Goal: Browse casually: Explore the website without a specific task or goal

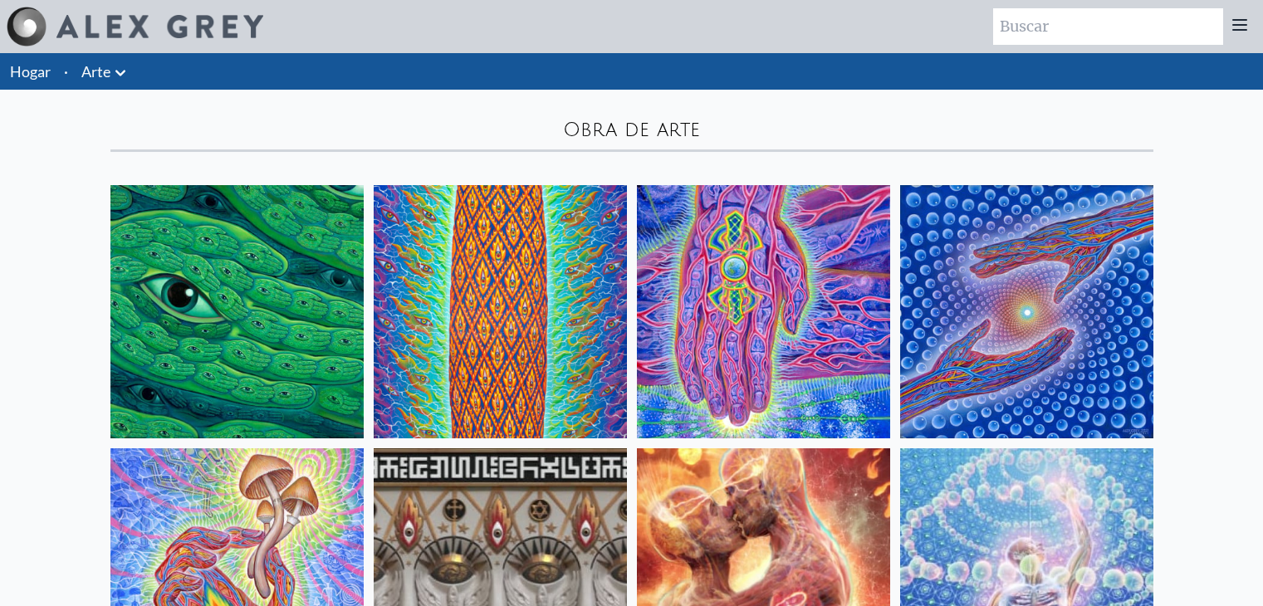
scroll to position [5313, 0]
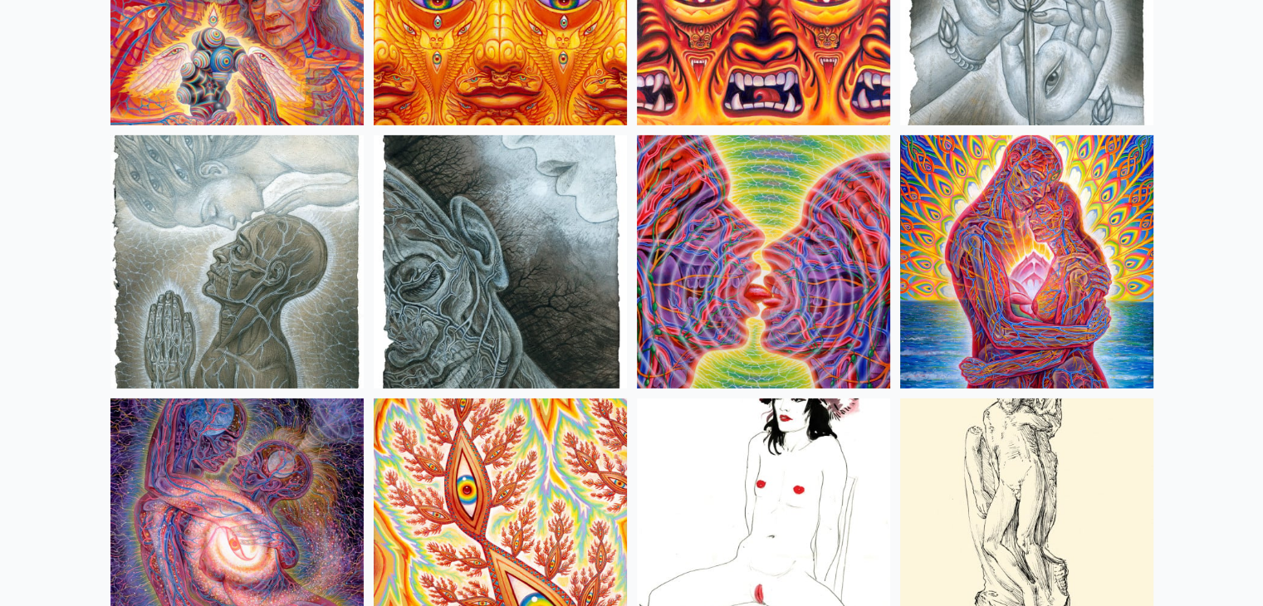
click at [982, 213] on img at bounding box center [1026, 261] width 253 height 253
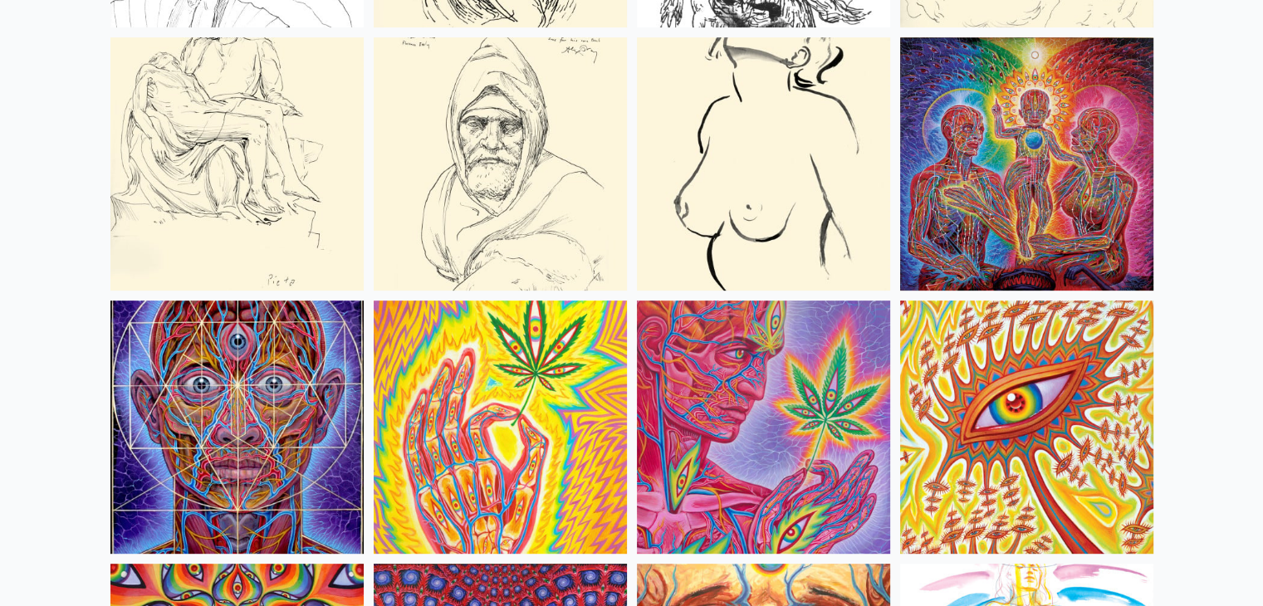
scroll to position [7057, 0]
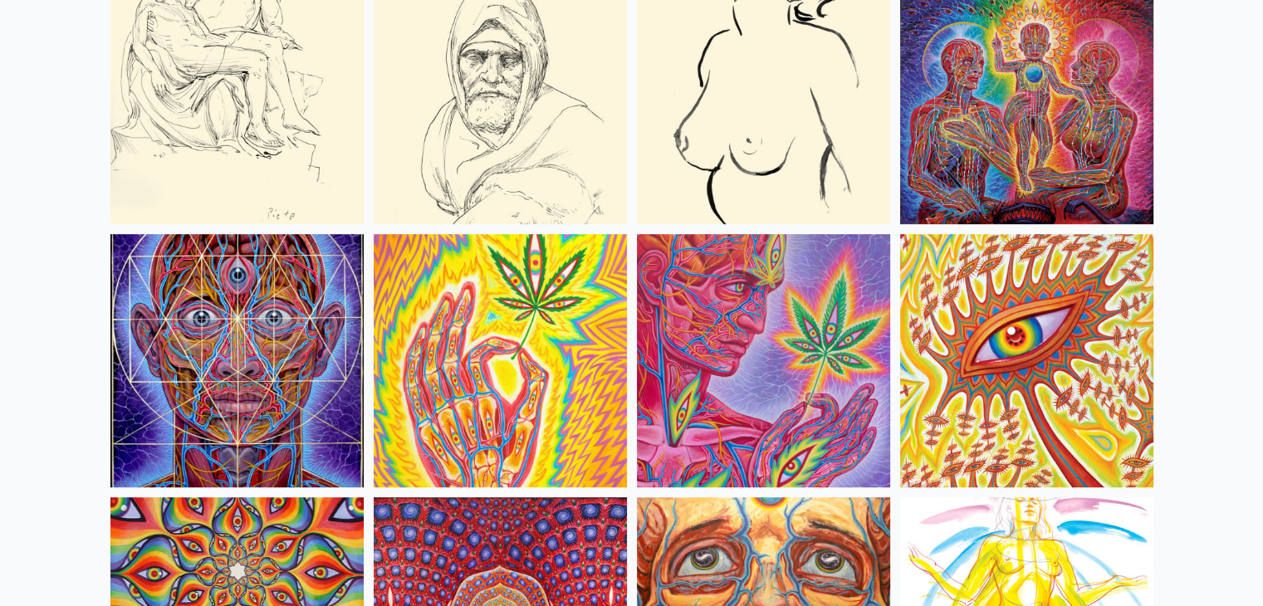
drag, startPoint x: 983, startPoint y: 110, endPoint x: 935, endPoint y: 165, distance: 72.9
click at [935, 165] on img at bounding box center [1026, 97] width 253 height 253
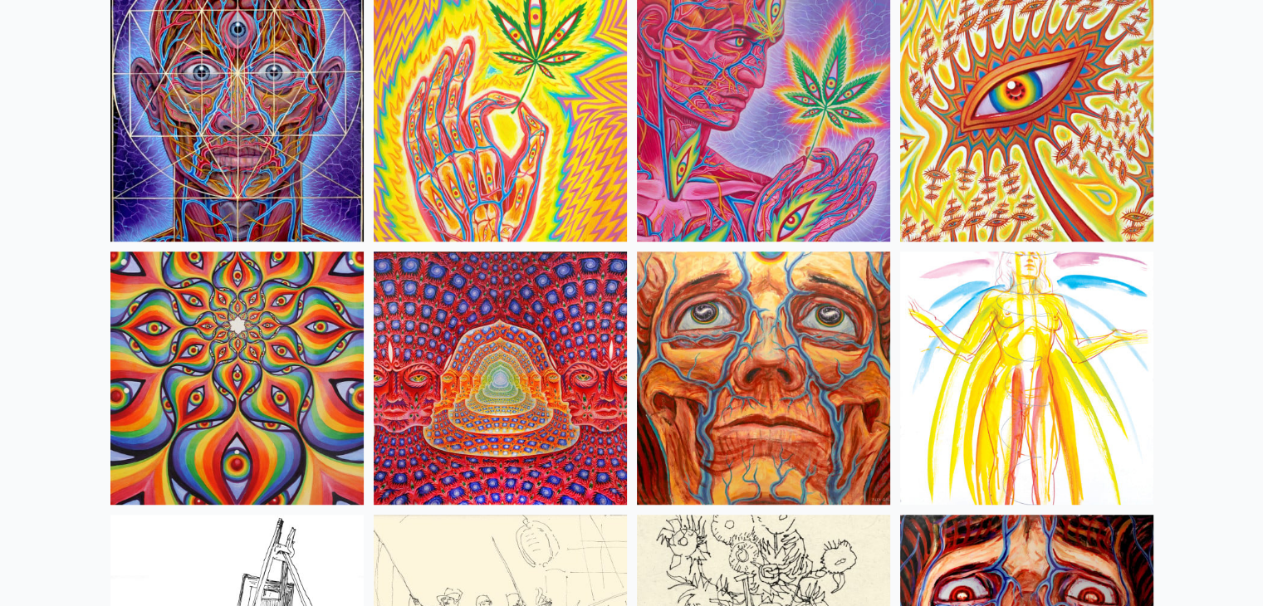
scroll to position [7306, 0]
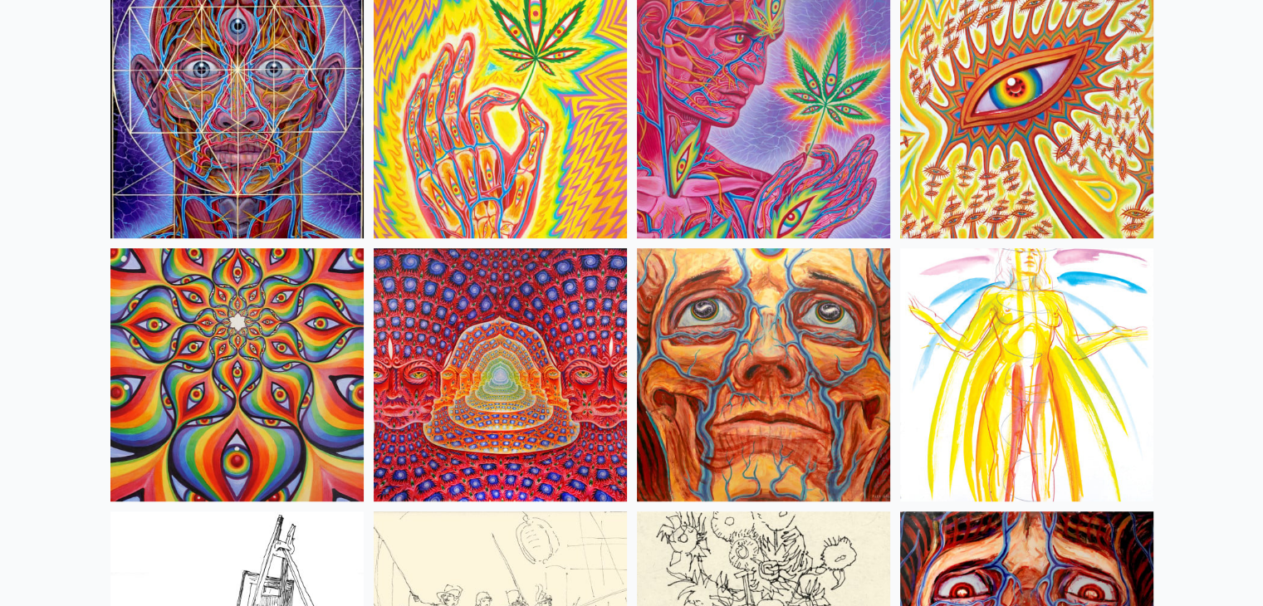
click at [503, 372] on img at bounding box center [500, 374] width 253 height 253
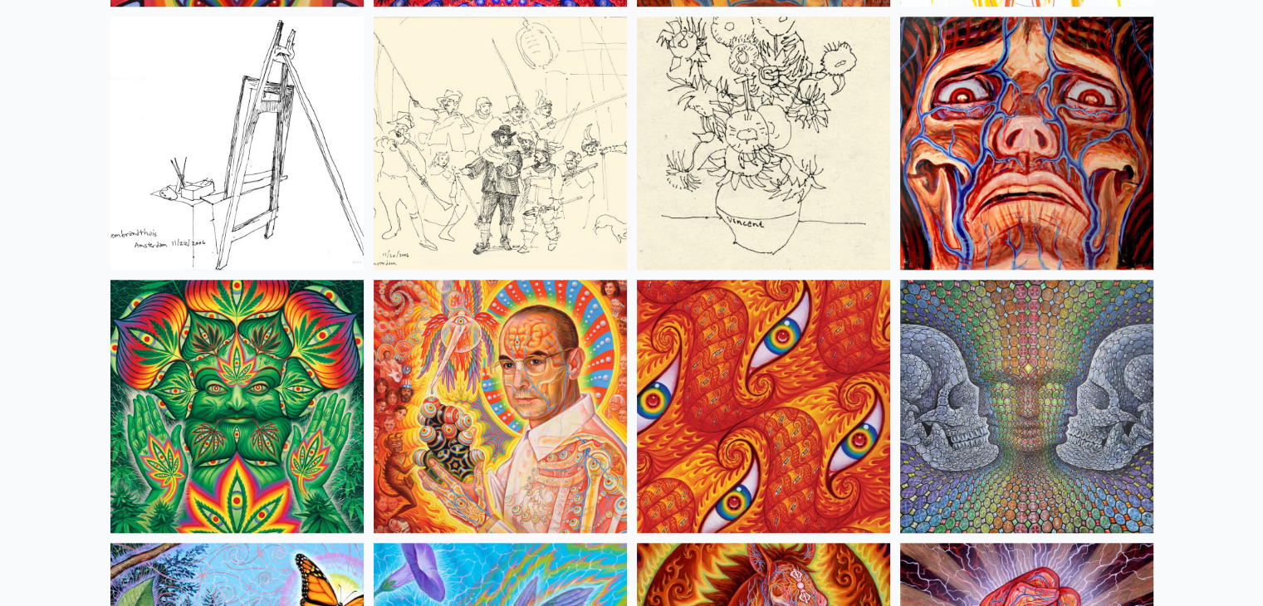
scroll to position [7804, 0]
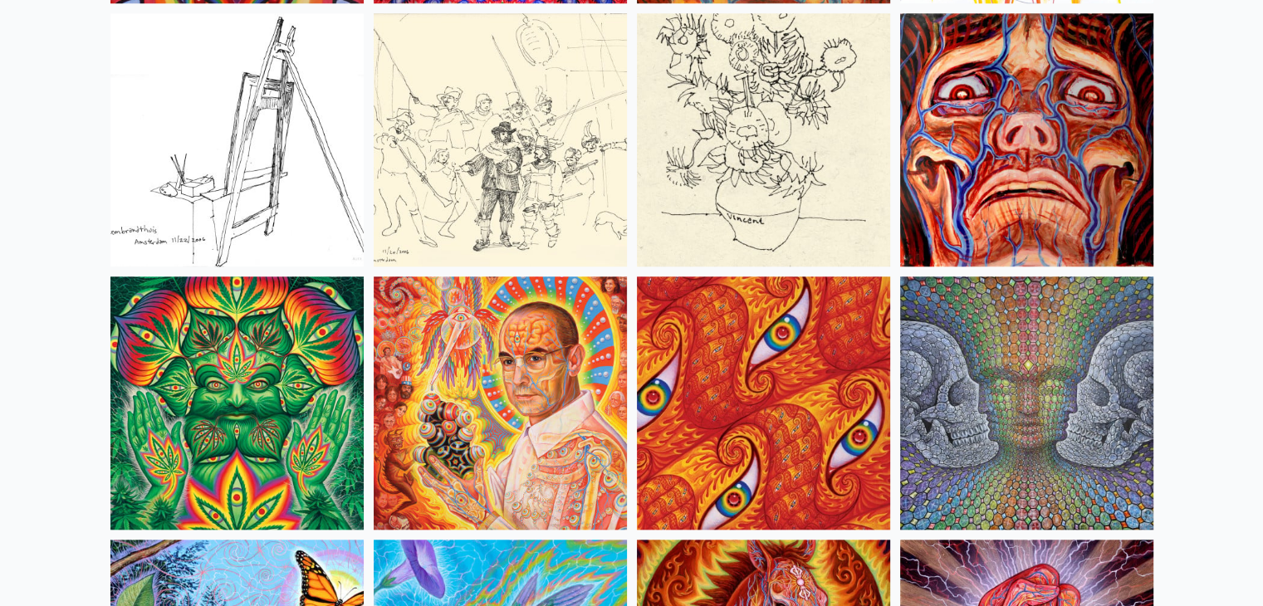
click at [937, 366] on img at bounding box center [1026, 402] width 253 height 253
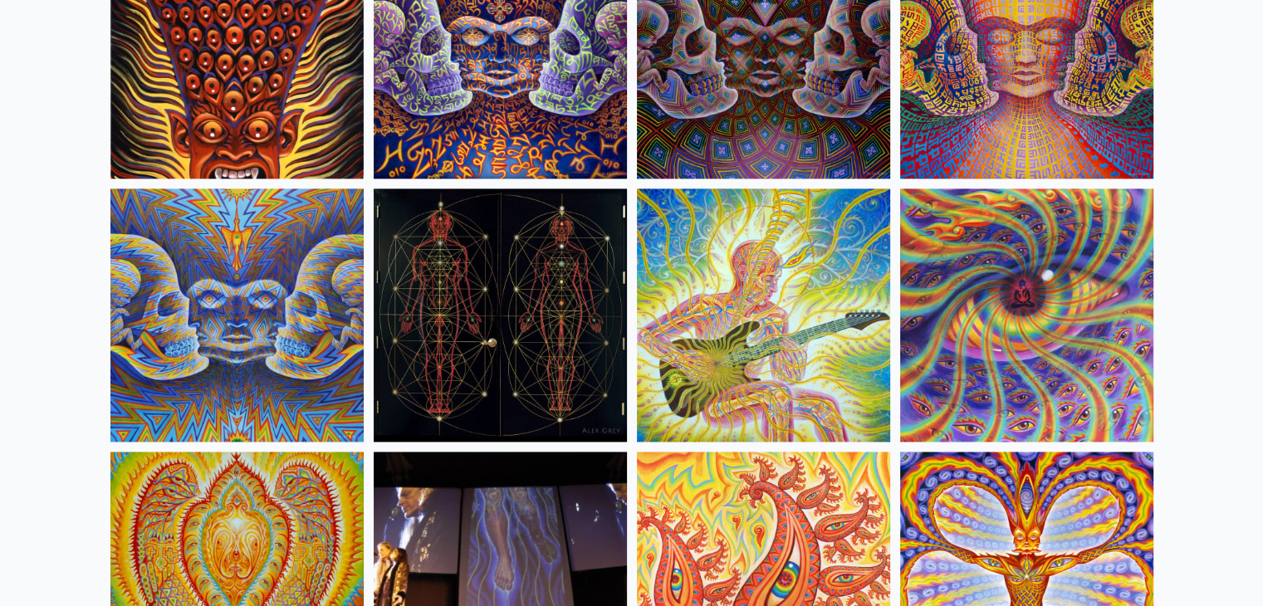
scroll to position [8717, 0]
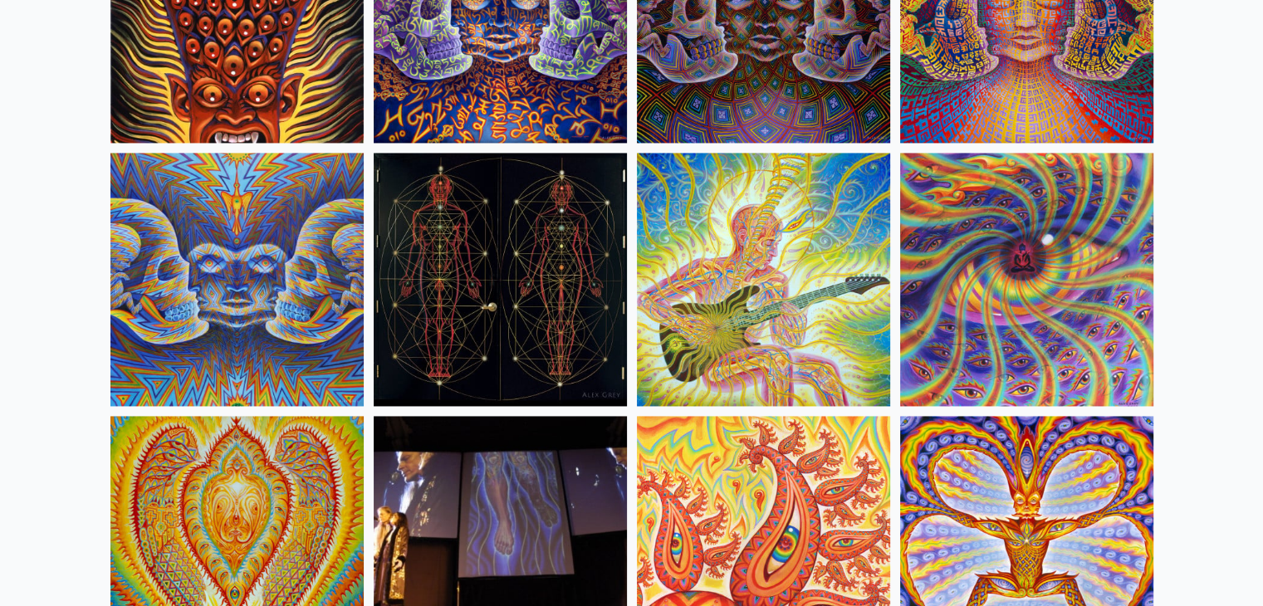
click at [1056, 291] on img at bounding box center [1026, 279] width 253 height 253
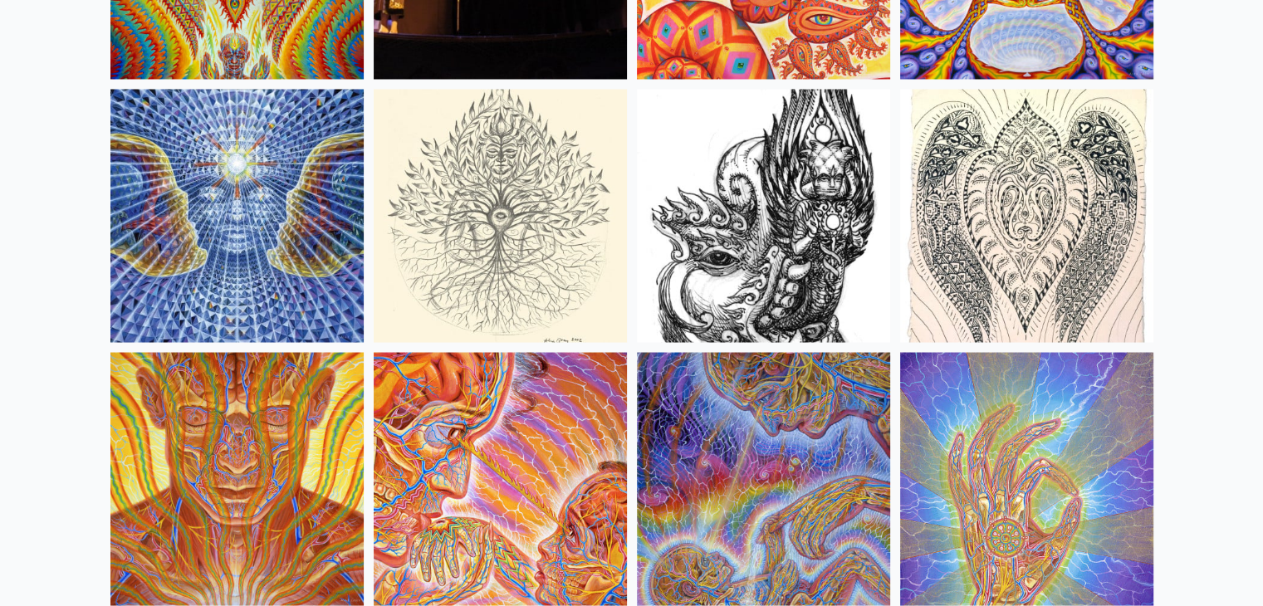
scroll to position [9381, 0]
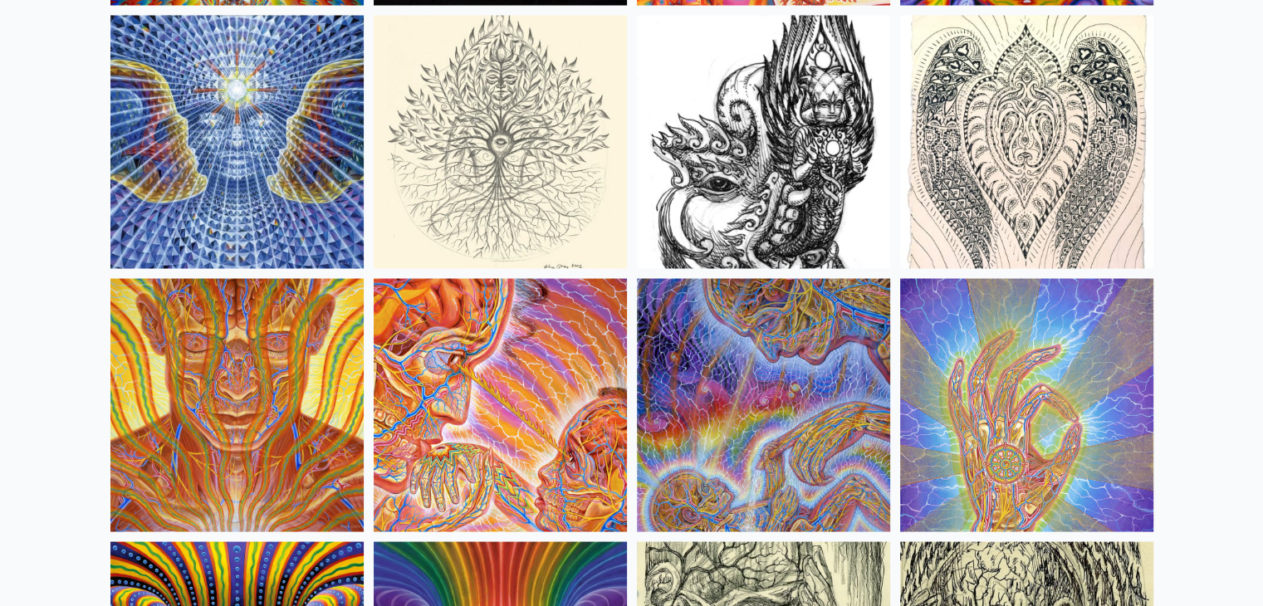
click at [740, 393] on img at bounding box center [763, 404] width 253 height 253
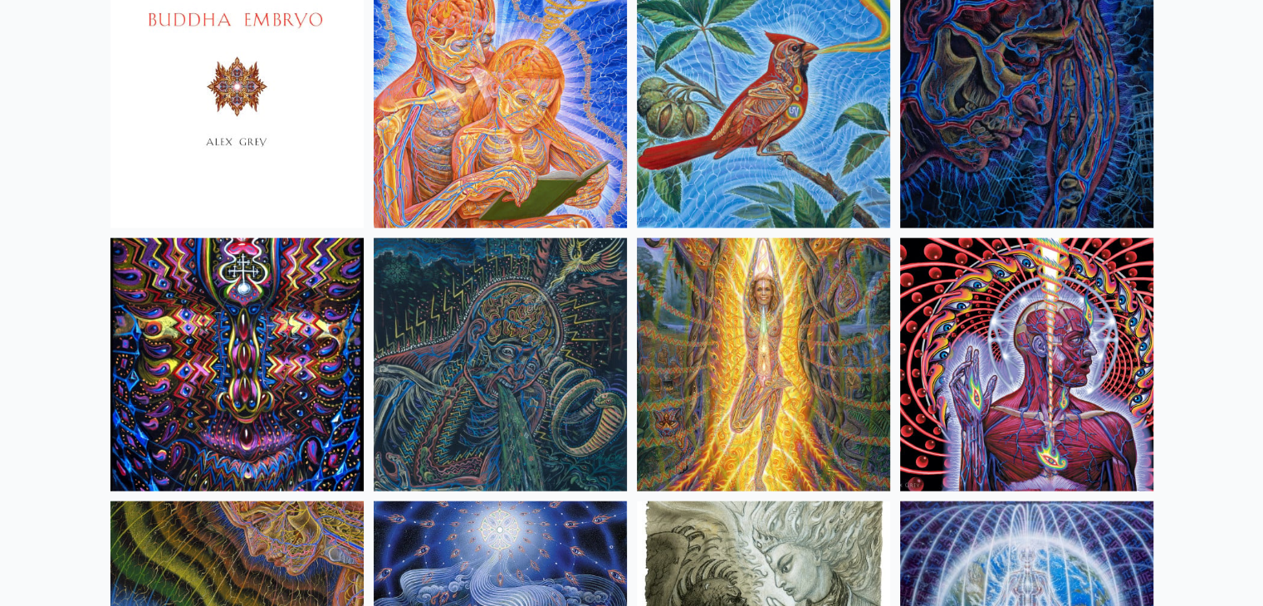
scroll to position [10211, 0]
click at [1058, 363] on img at bounding box center [1026, 363] width 253 height 253
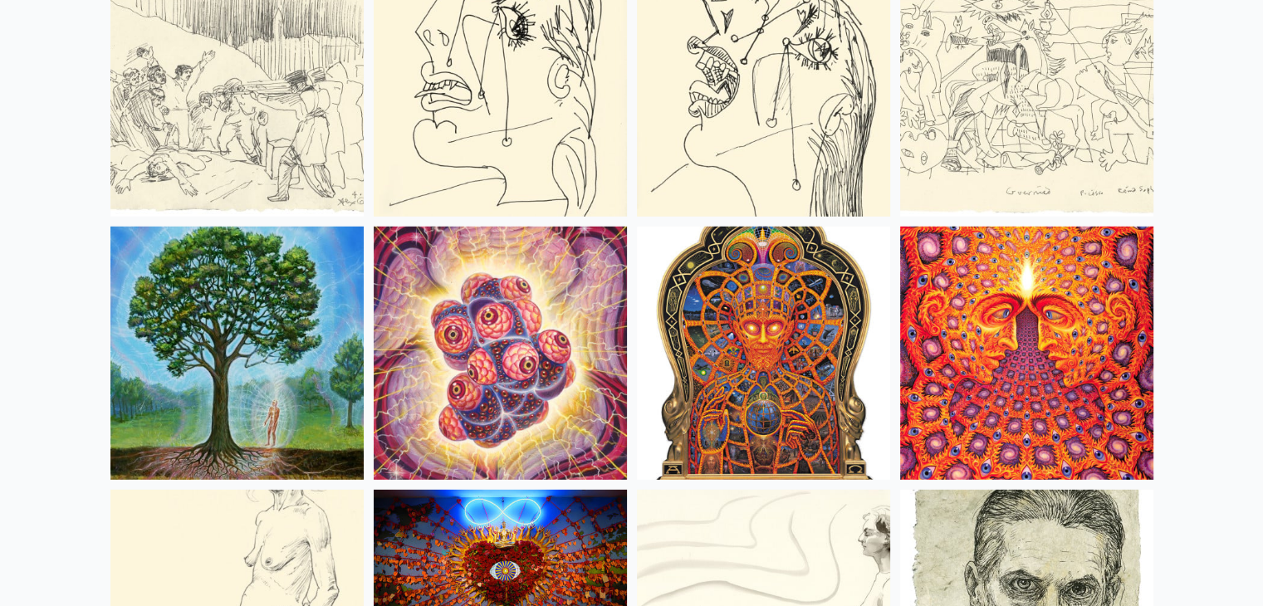
scroll to position [11041, 0]
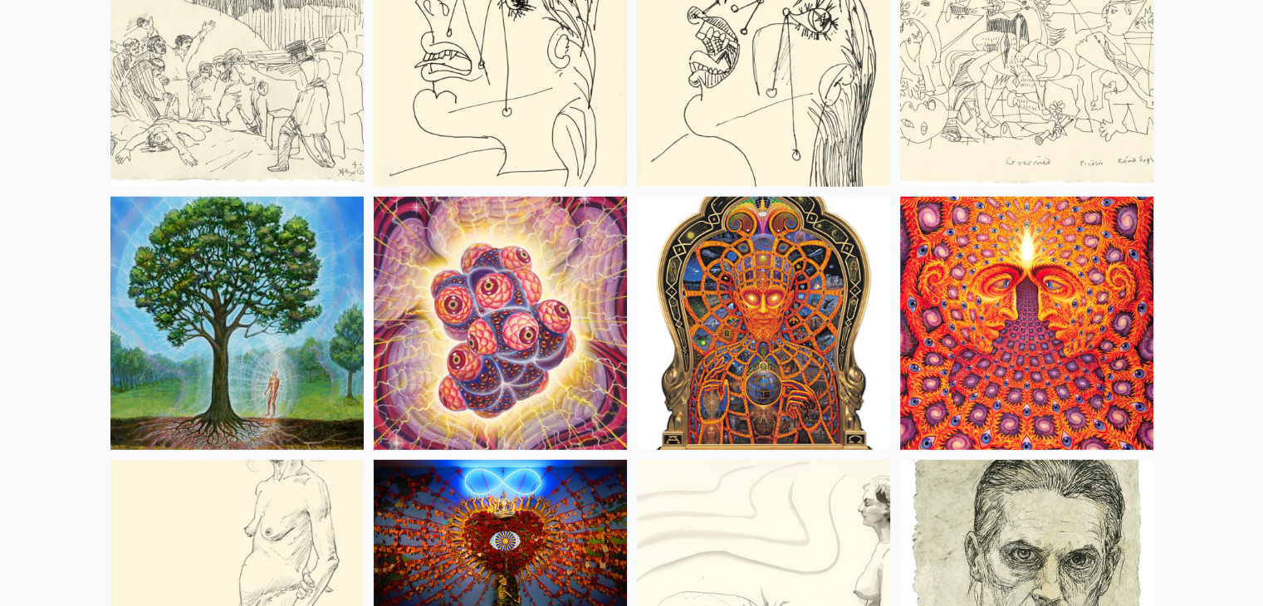
click at [969, 330] on img at bounding box center [1026, 323] width 253 height 253
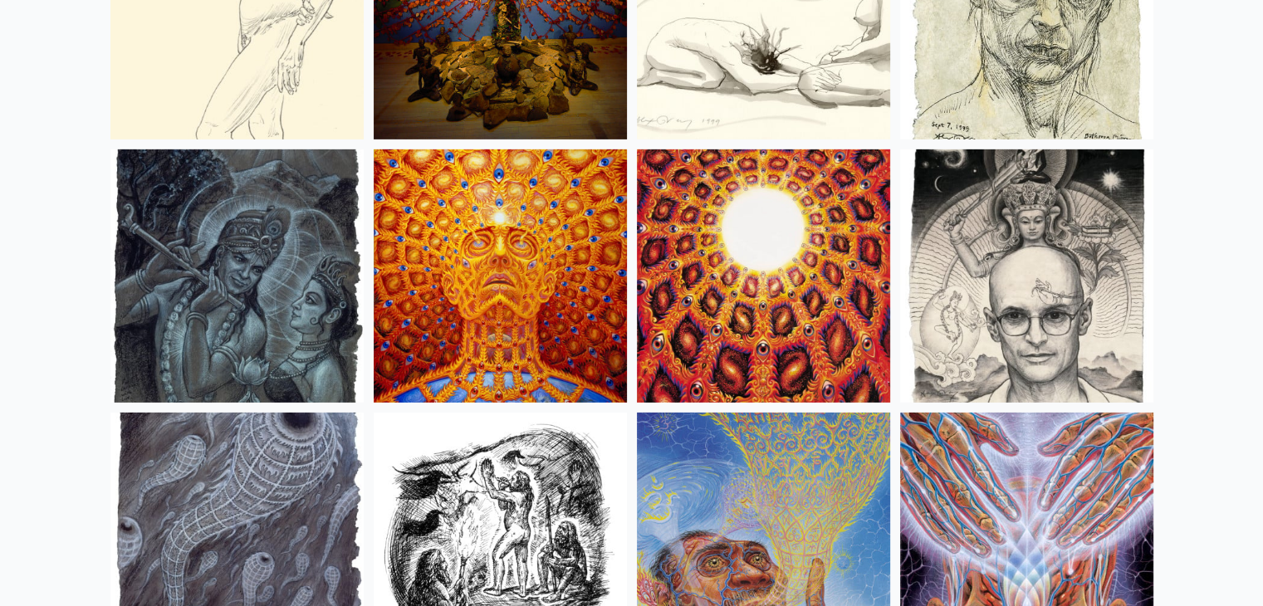
scroll to position [11623, 0]
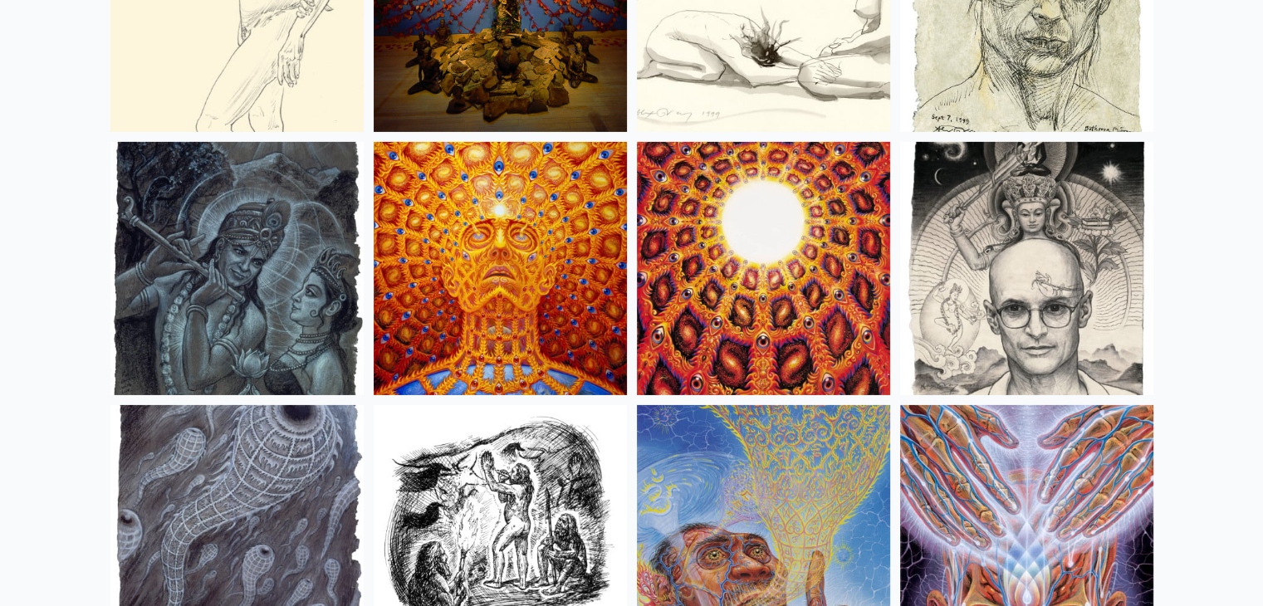
click at [541, 251] on img at bounding box center [500, 268] width 253 height 253
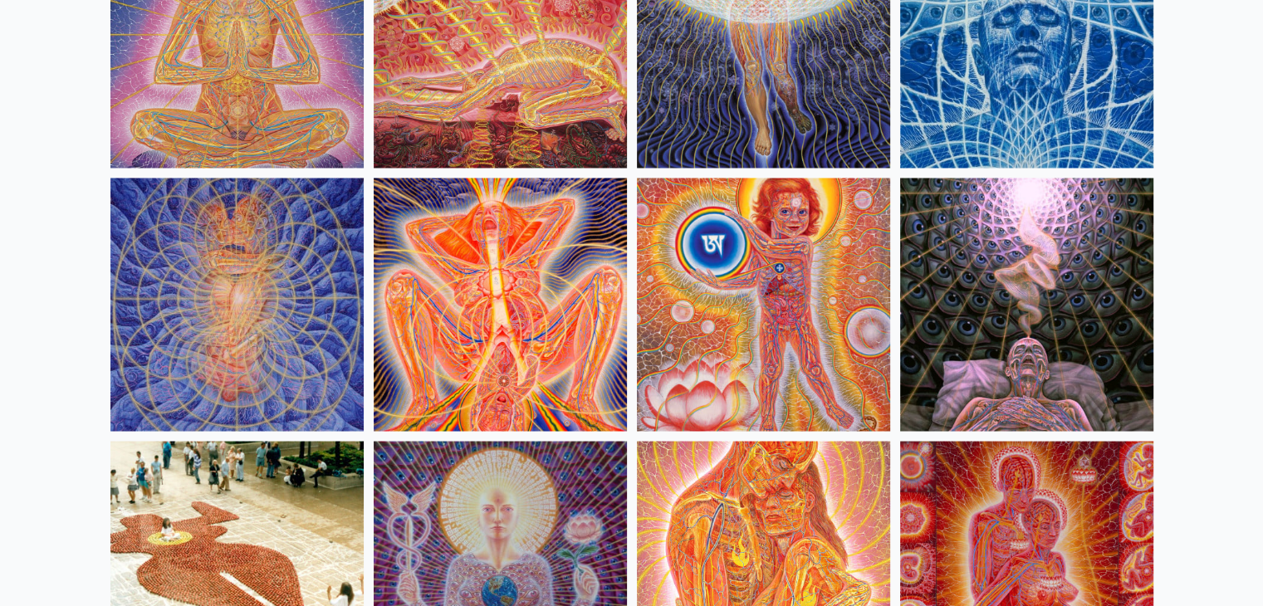
scroll to position [15524, 0]
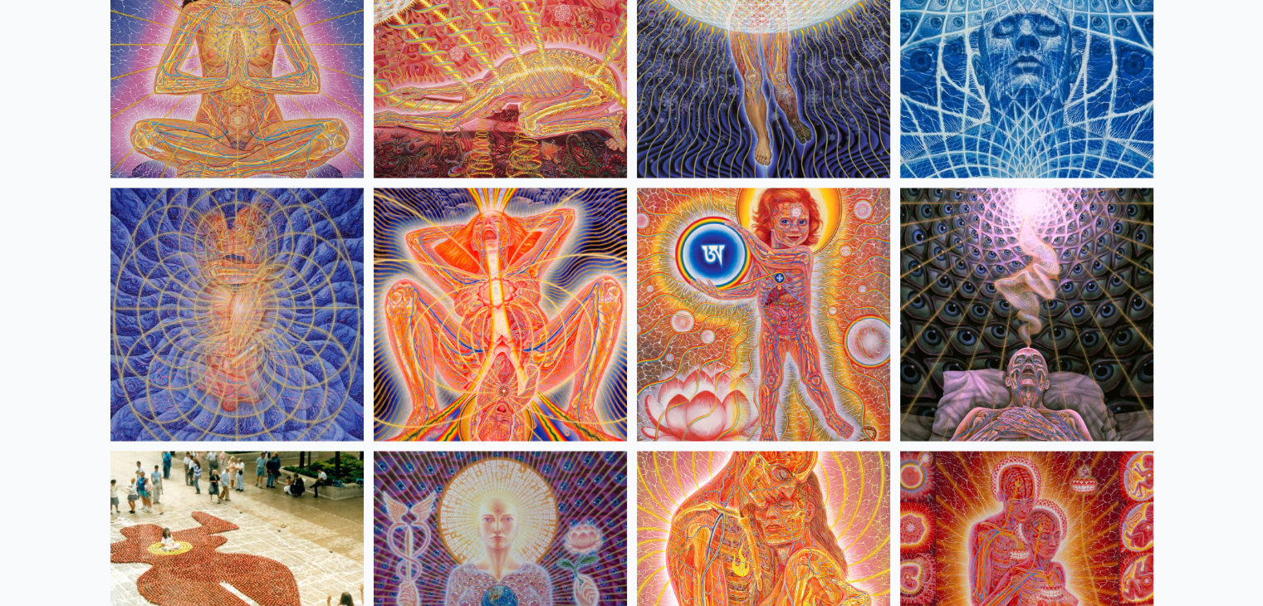
click at [1003, 257] on img at bounding box center [1026, 314] width 253 height 253
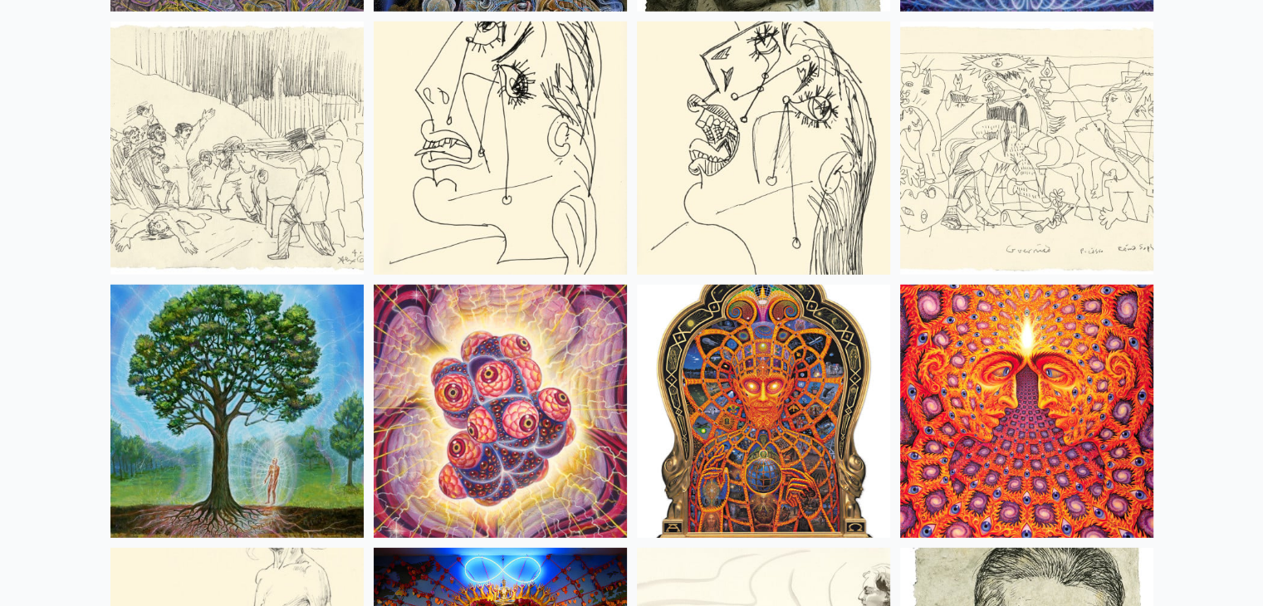
scroll to position [10959, 0]
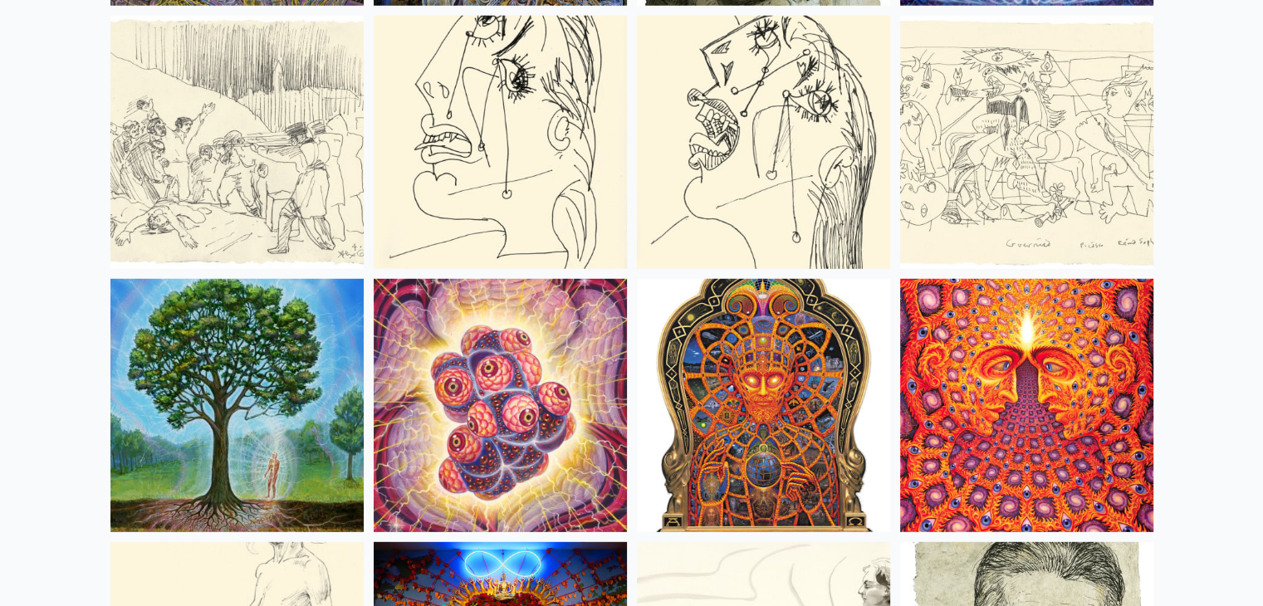
click at [781, 441] on img at bounding box center [763, 405] width 253 height 253
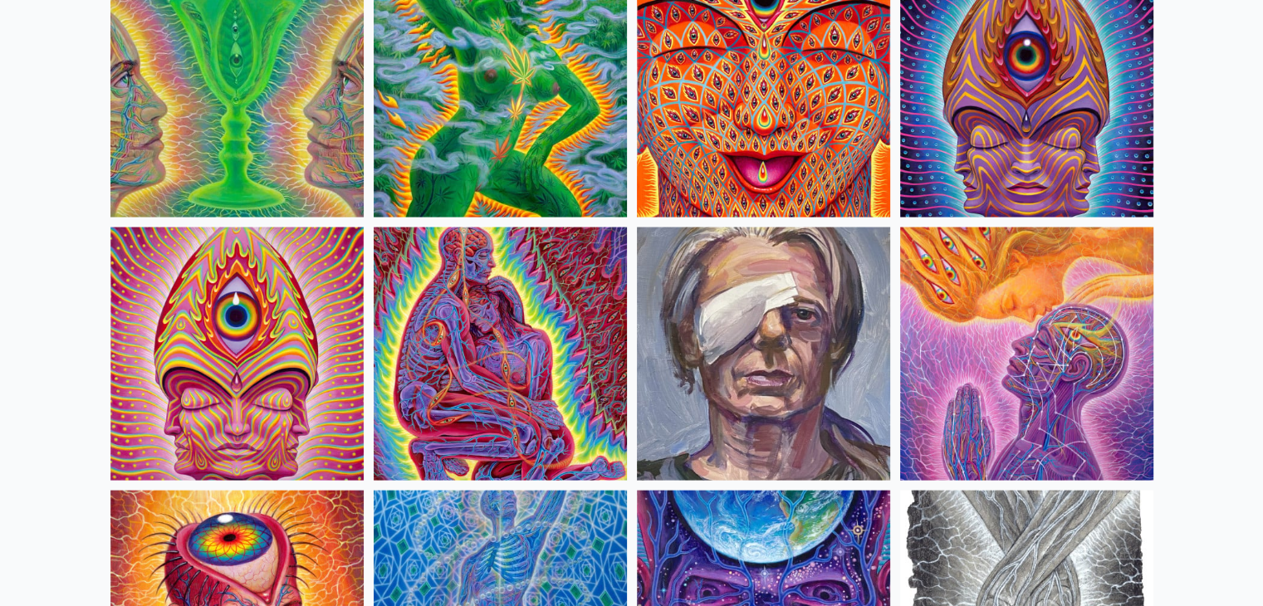
scroll to position [3322, 0]
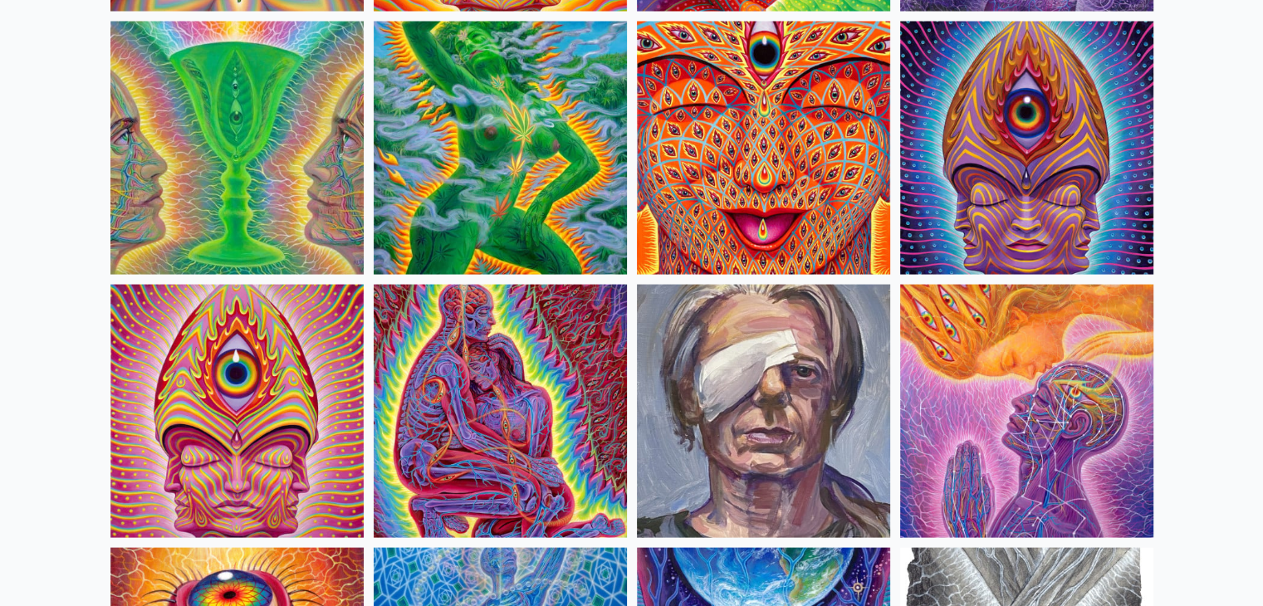
click at [948, 398] on img at bounding box center [1026, 411] width 253 height 253
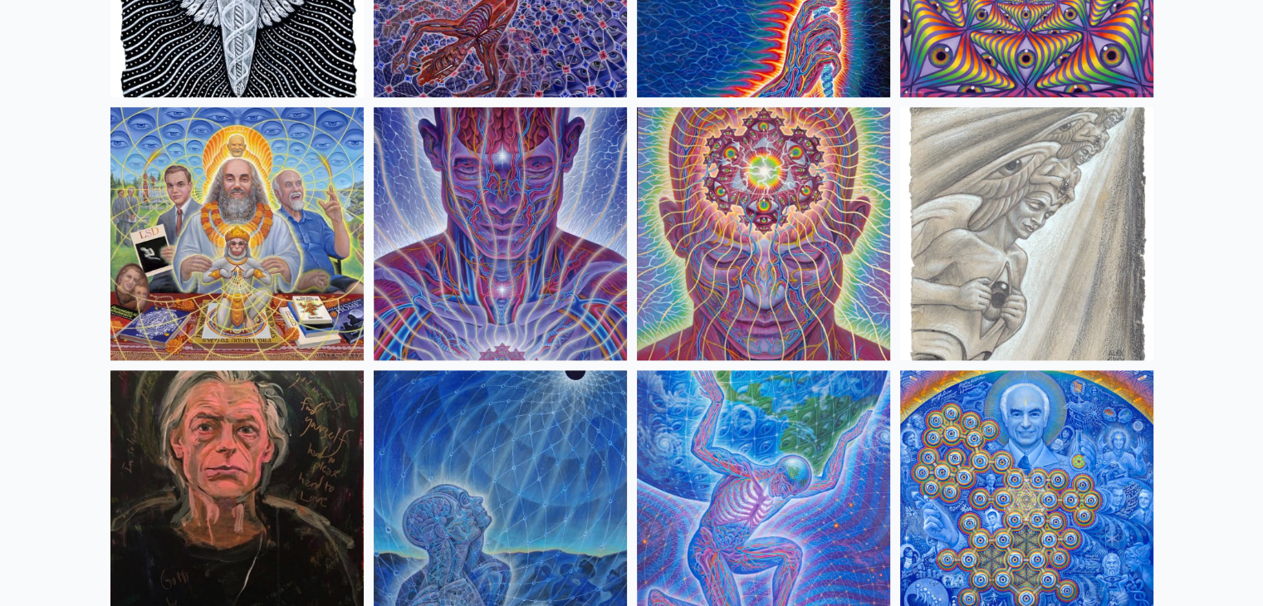
scroll to position [1910, 0]
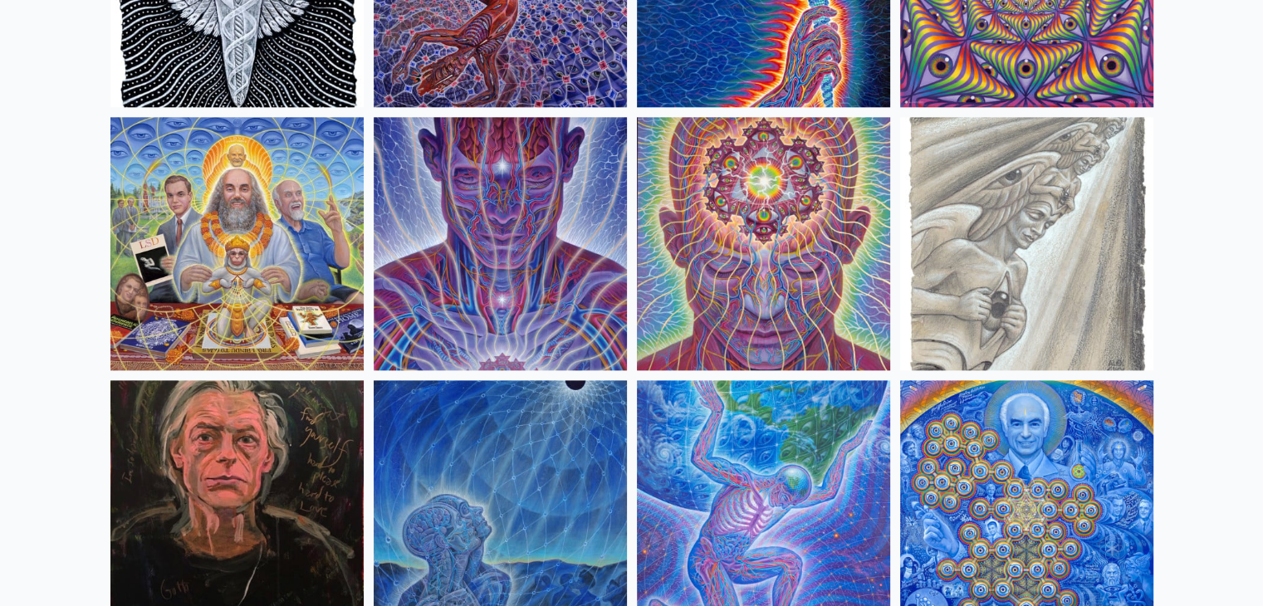
click at [682, 214] on img at bounding box center [763, 243] width 253 height 253
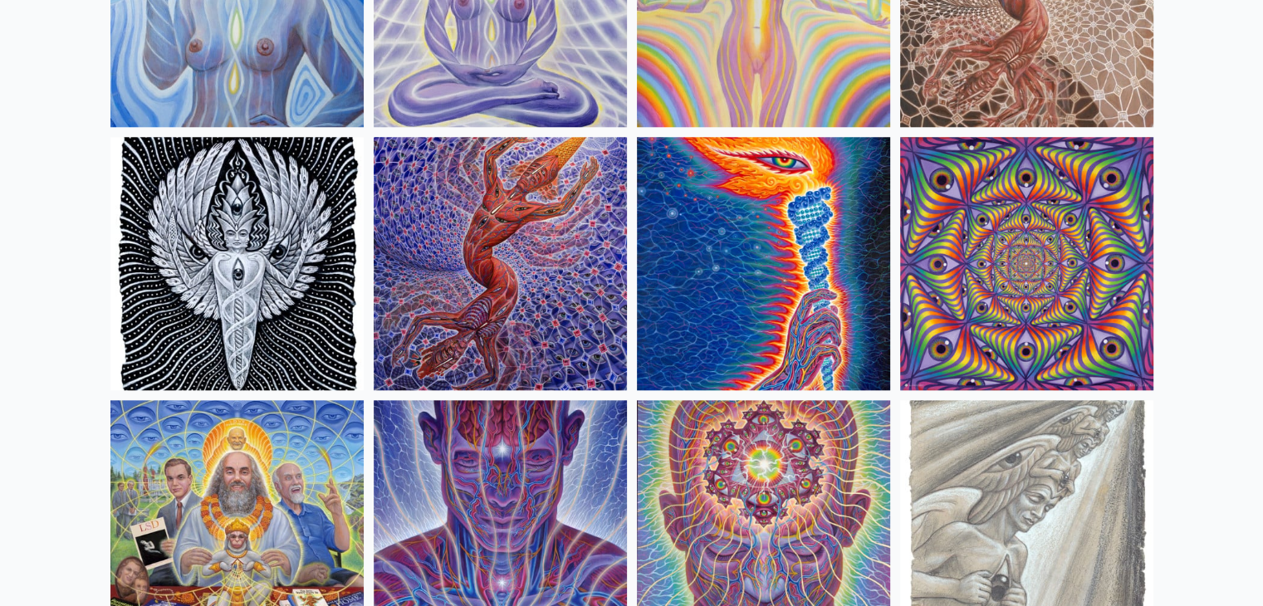
scroll to position [1495, 0]
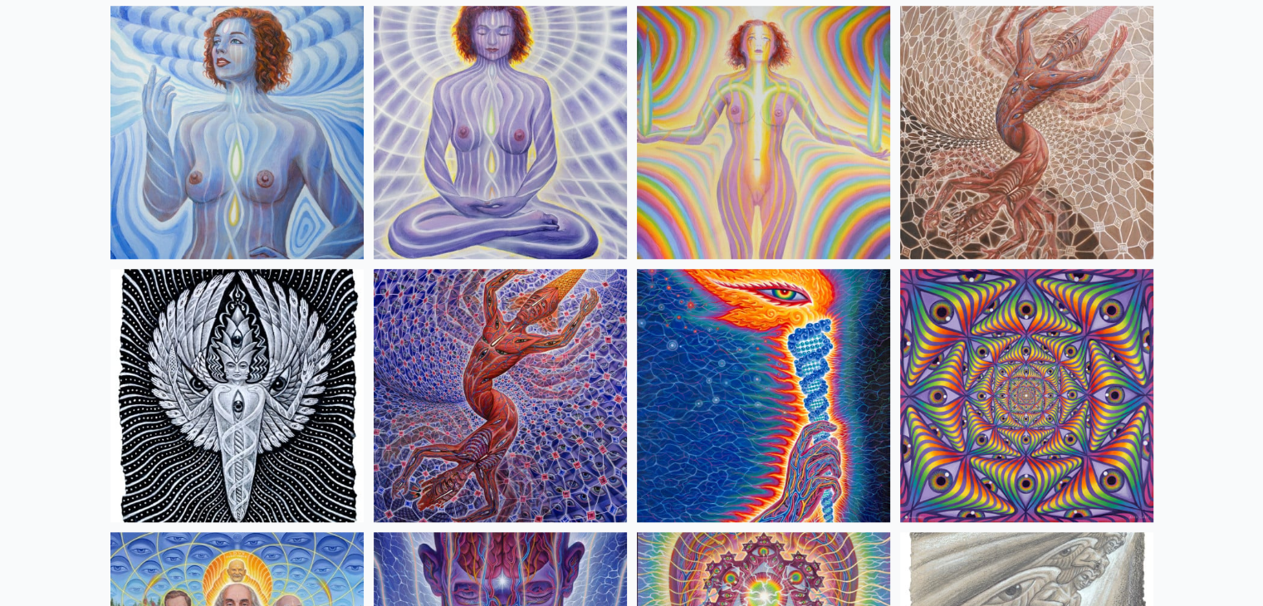
click at [566, 351] on img at bounding box center [500, 395] width 253 height 253
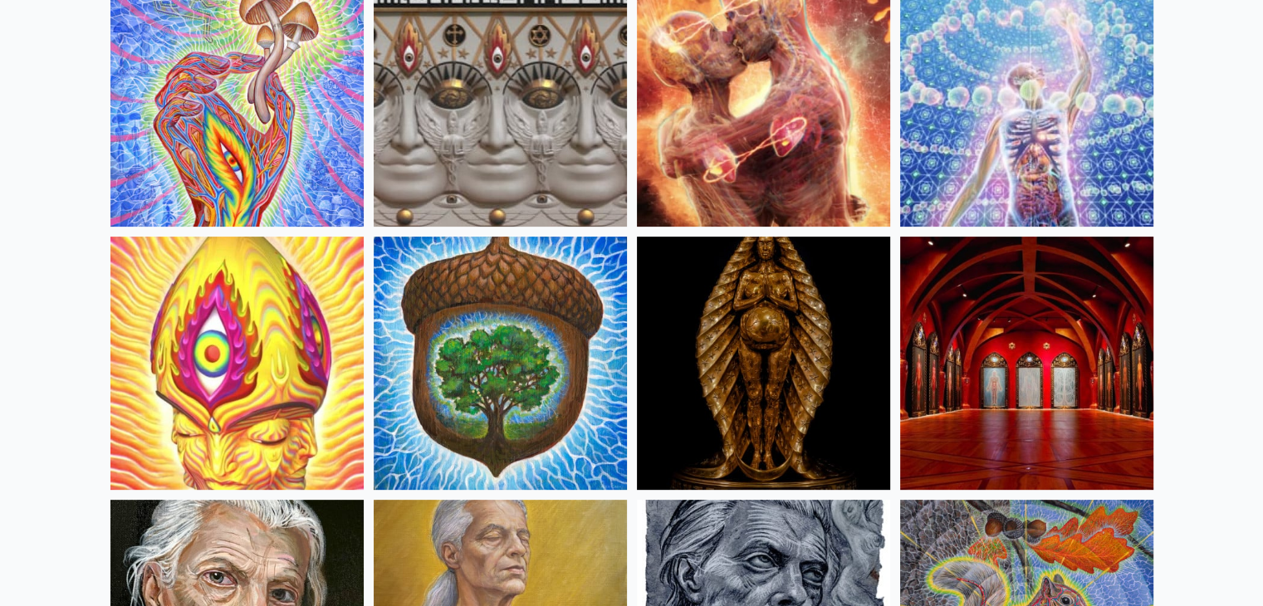
scroll to position [499, 0]
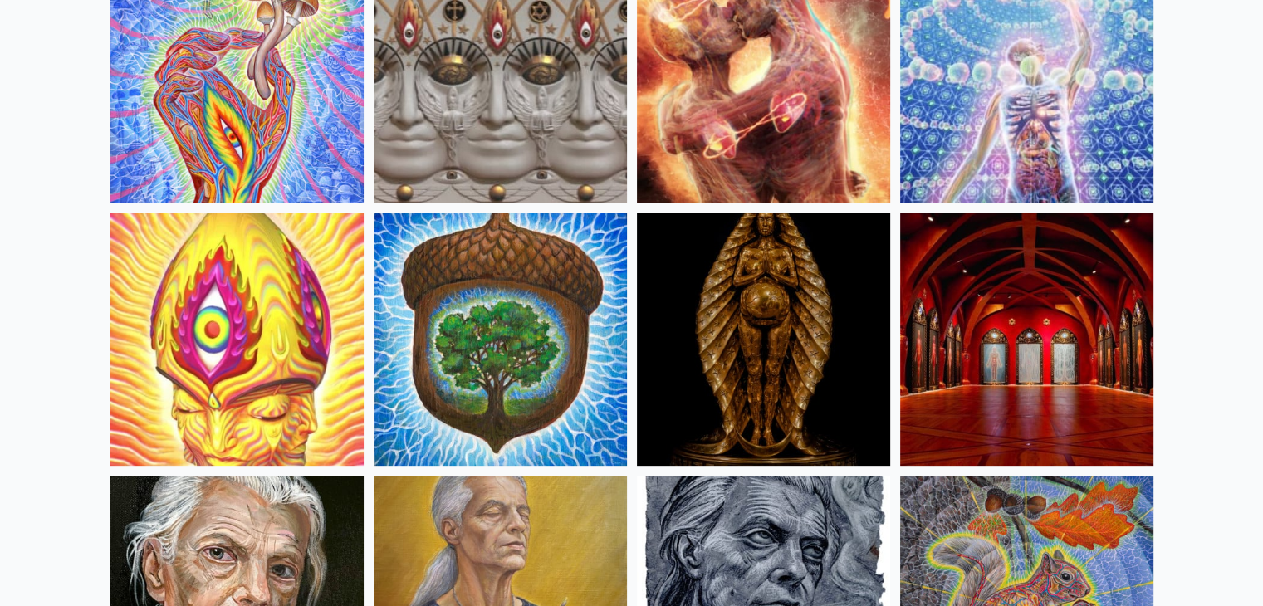
click at [306, 305] on img at bounding box center [236, 339] width 253 height 253
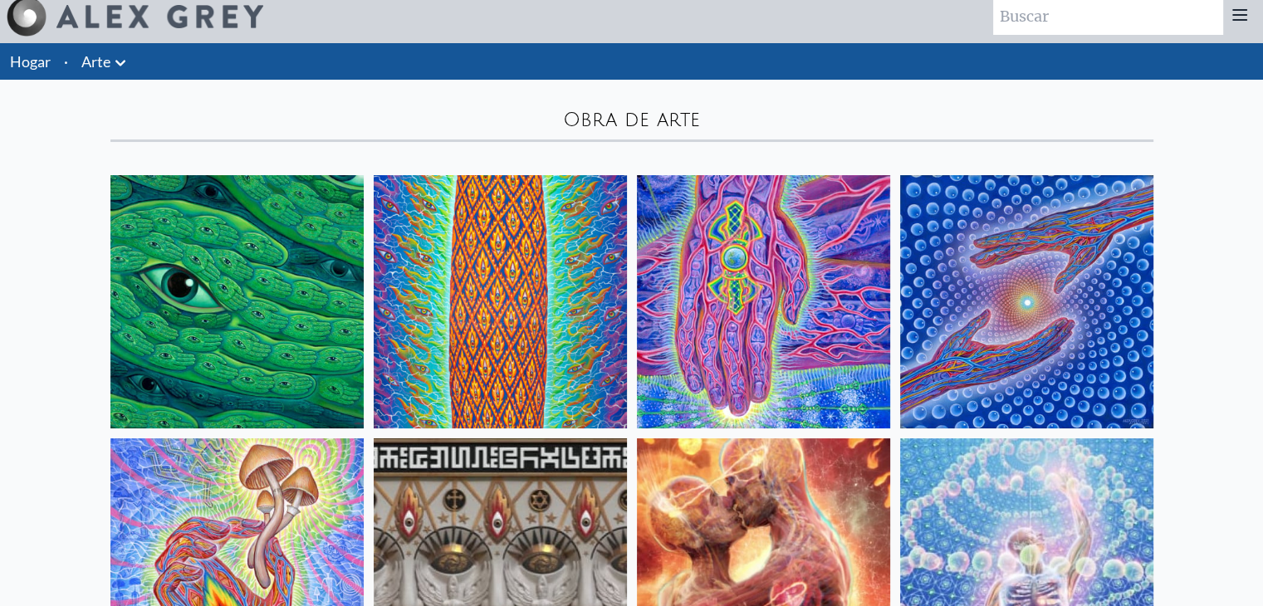
scroll to position [0, 0]
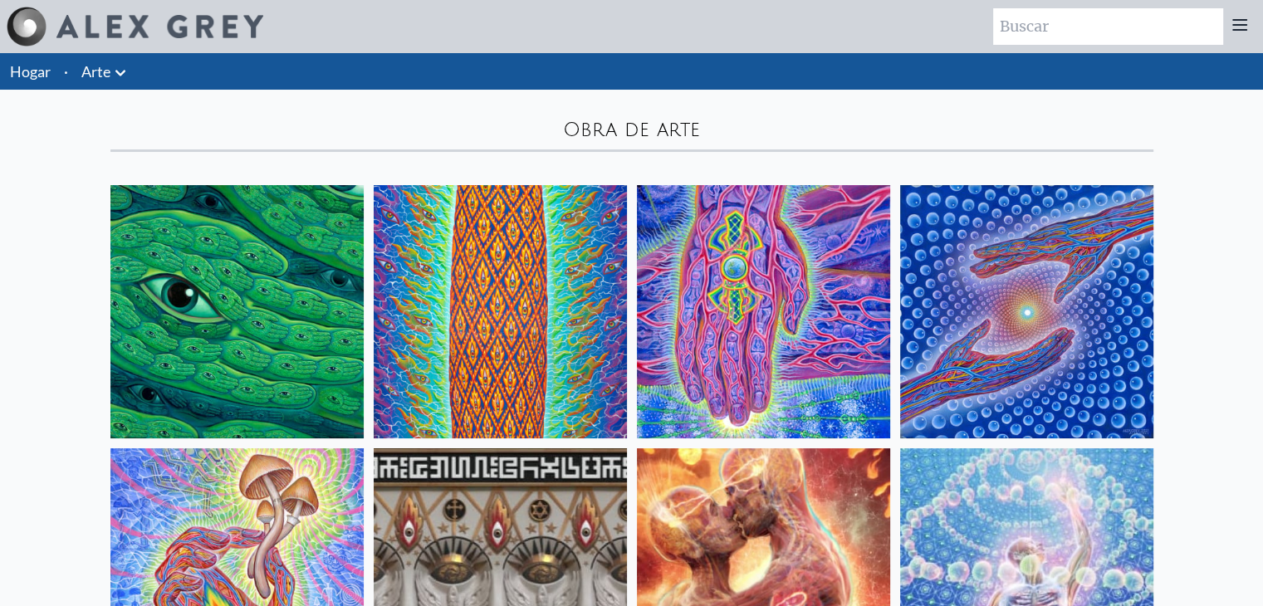
click at [1063, 343] on img at bounding box center [1026, 311] width 253 height 253
click at [324, 387] on img at bounding box center [236, 311] width 253 height 253
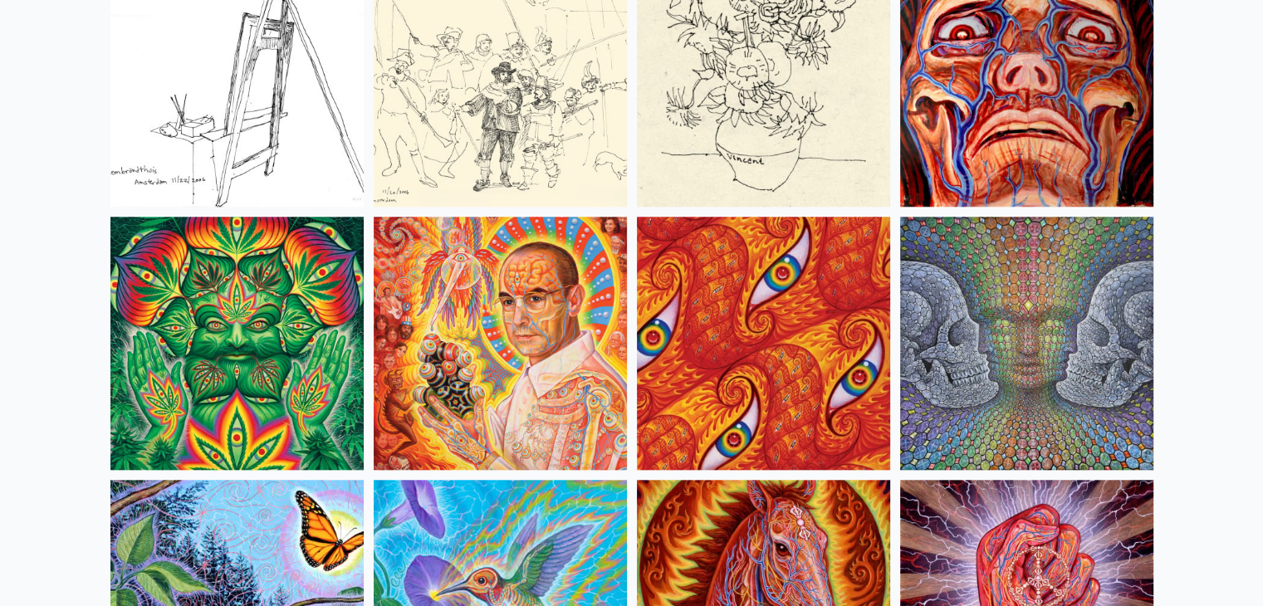
scroll to position [8001, 0]
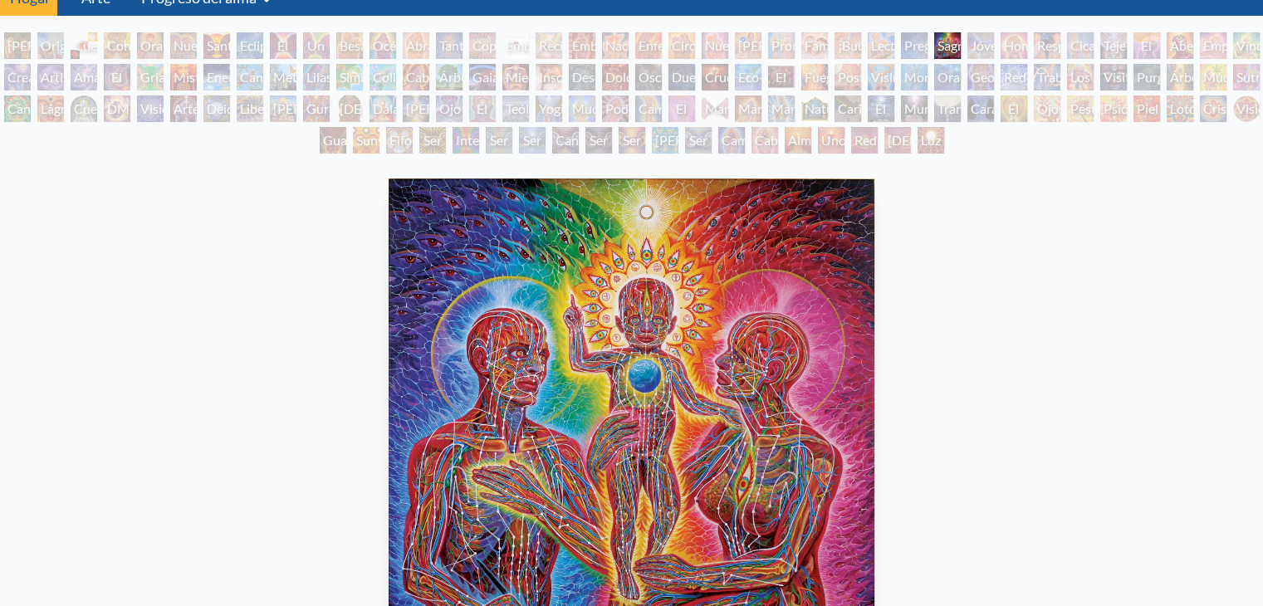
scroll to position [166, 0]
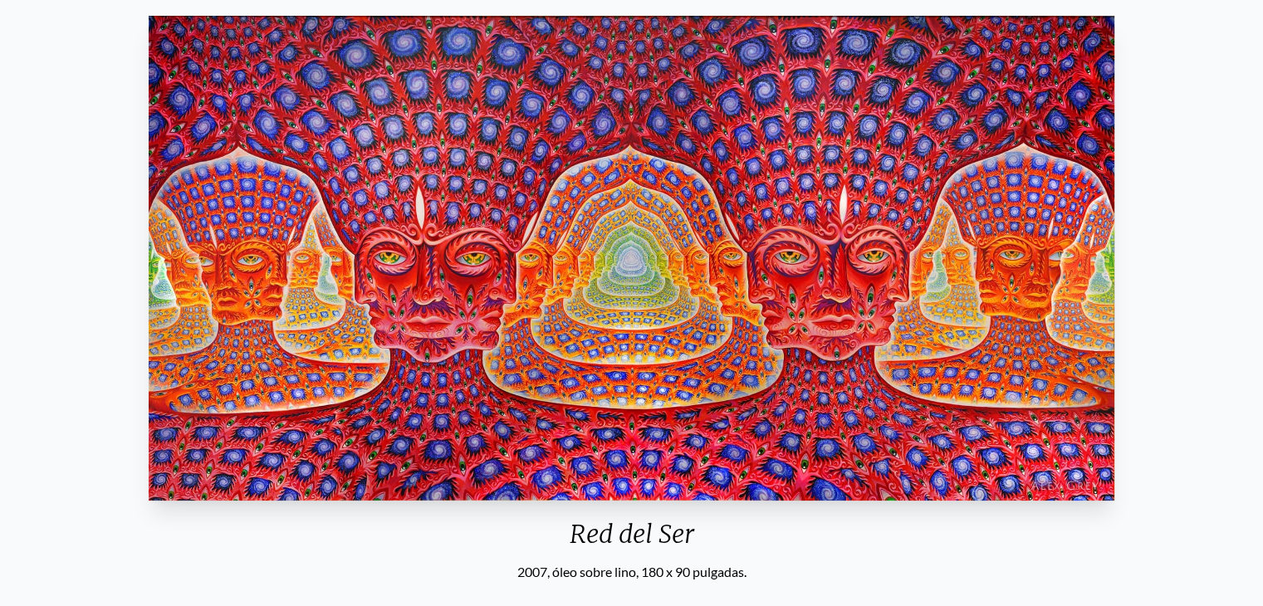
scroll to position [166, 0]
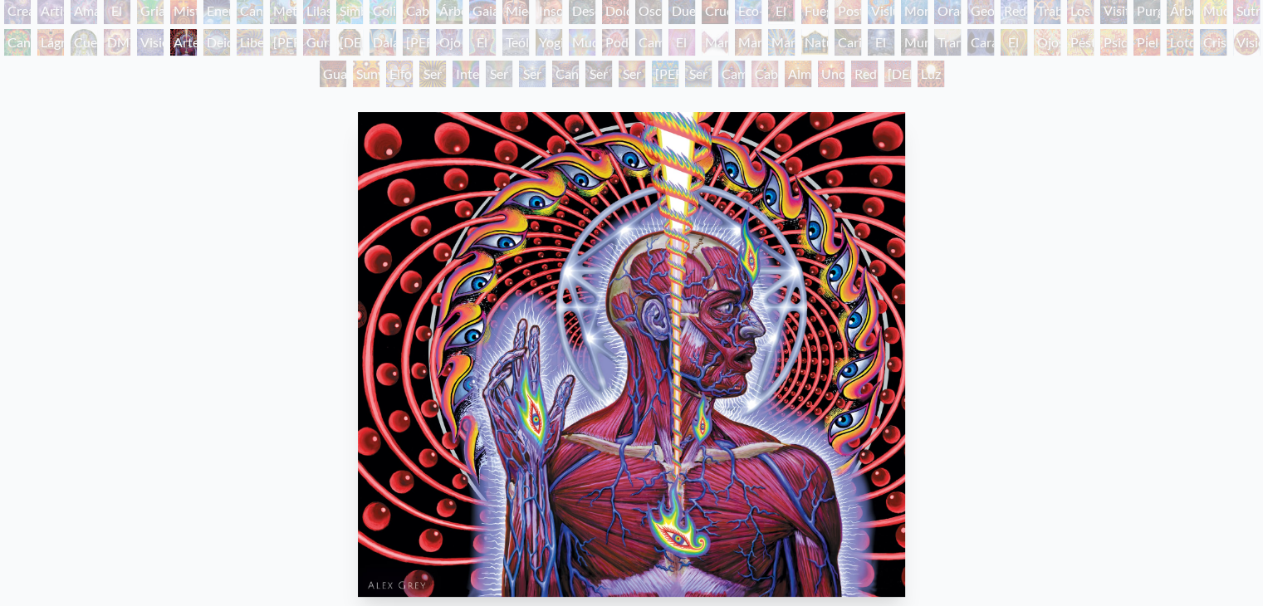
scroll to position [166, 0]
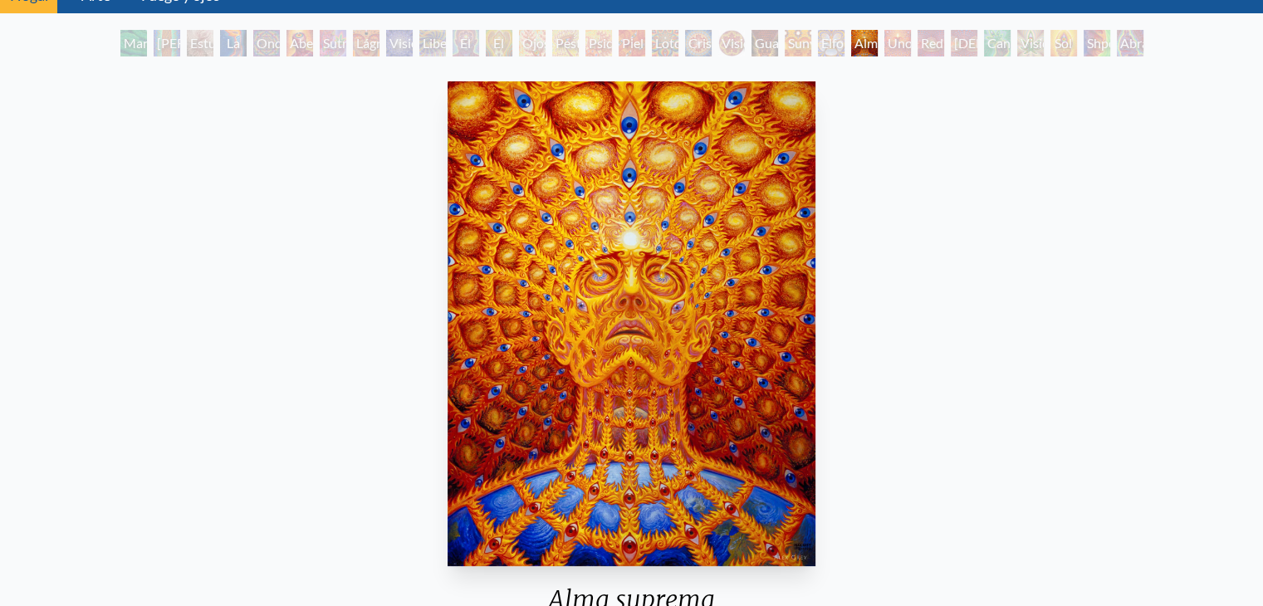
scroll to position [83, 0]
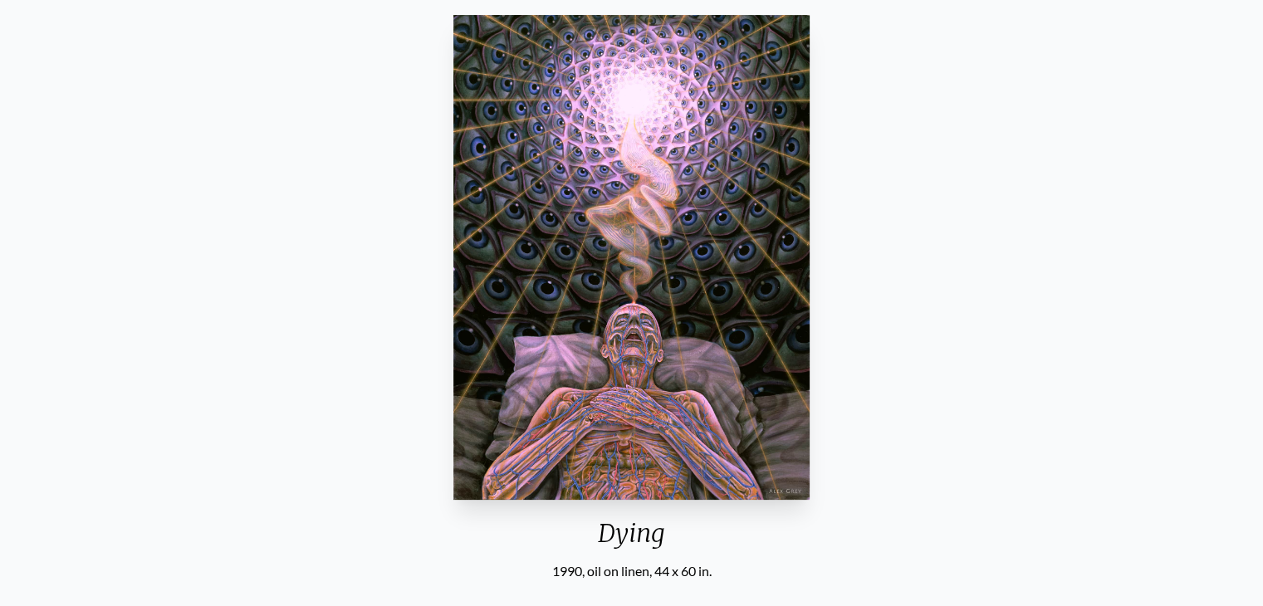
scroll to position [249, 0]
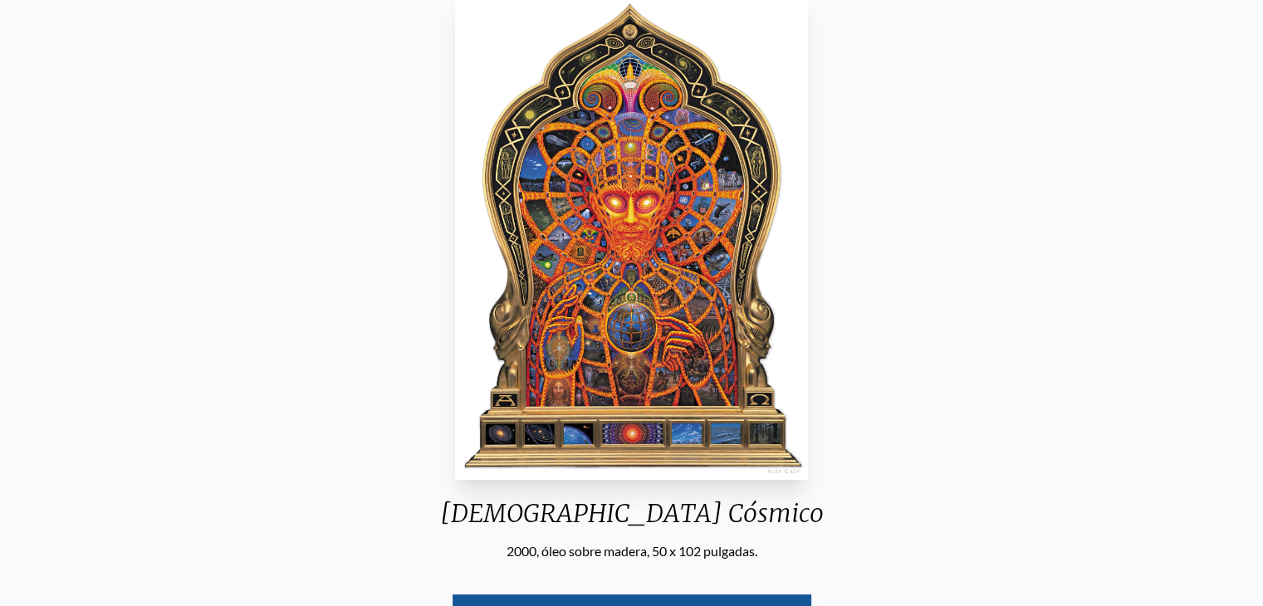
scroll to position [166, 0]
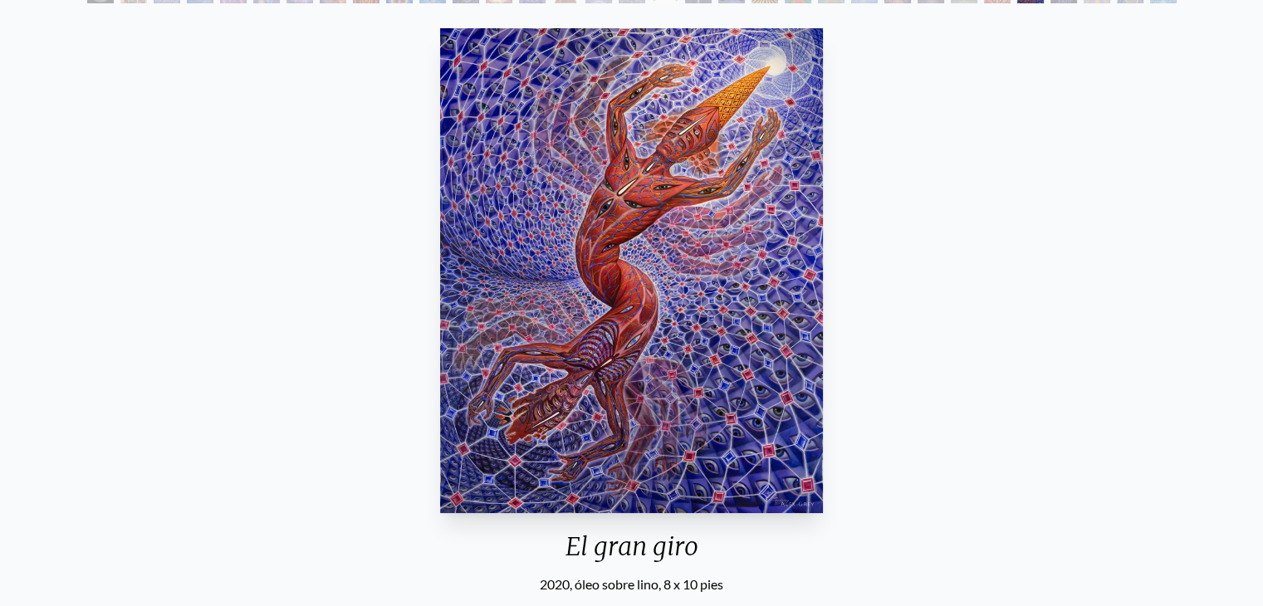
scroll to position [83, 0]
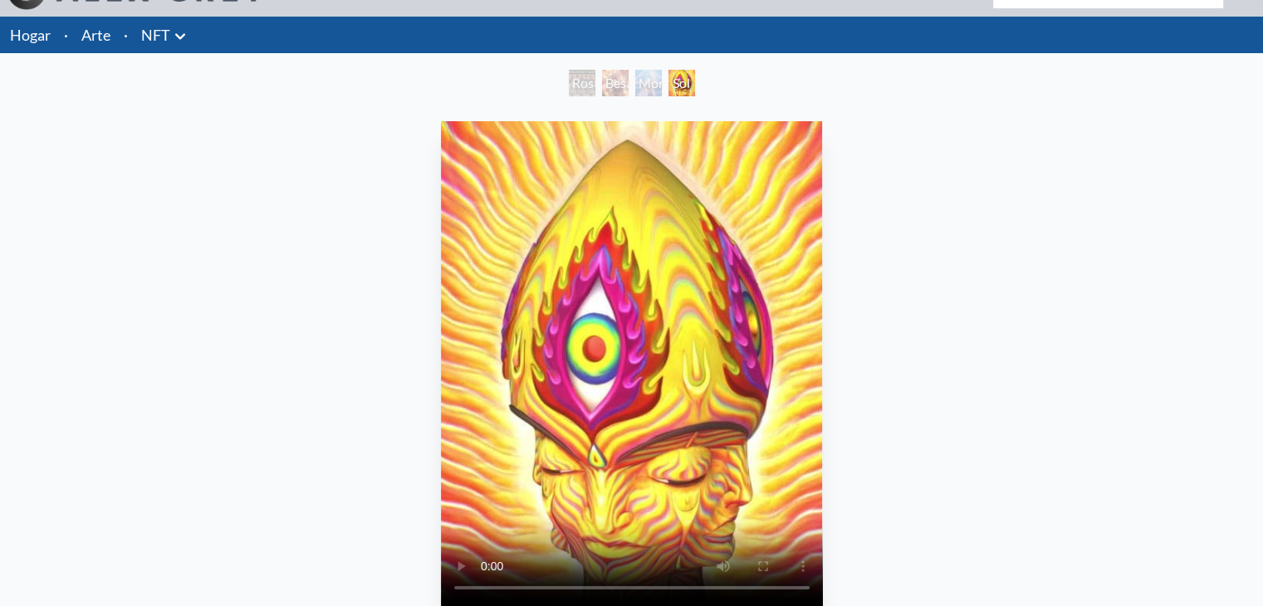
scroll to position [166, 0]
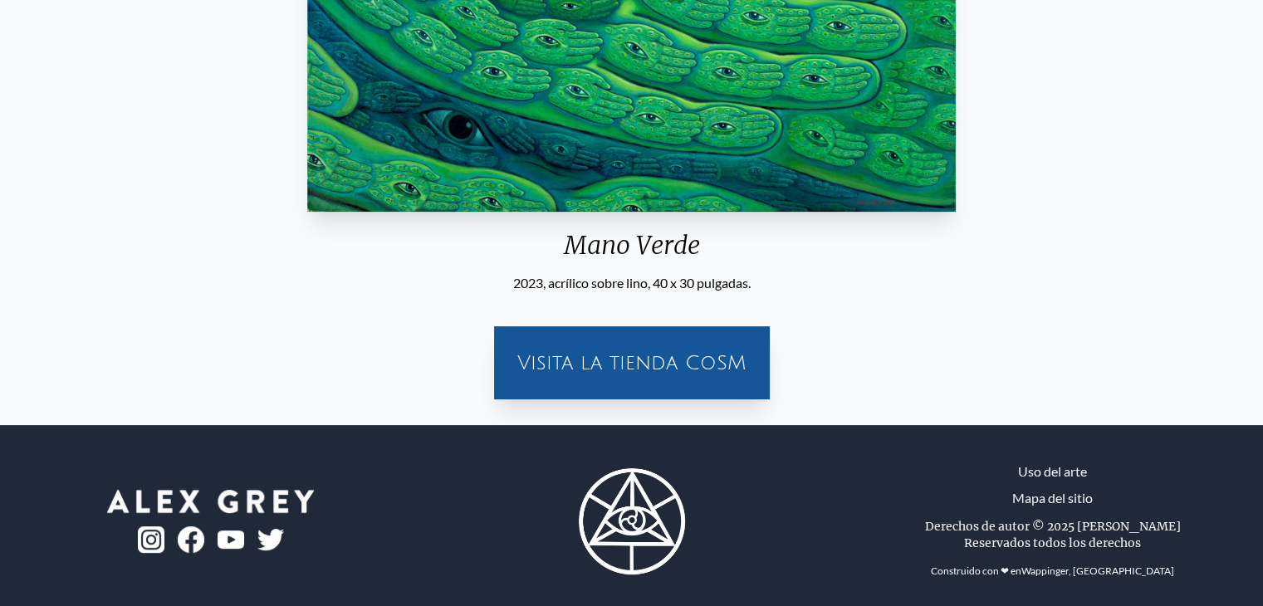
scroll to position [442, 0]
